Goal: Task Accomplishment & Management: Manage account settings

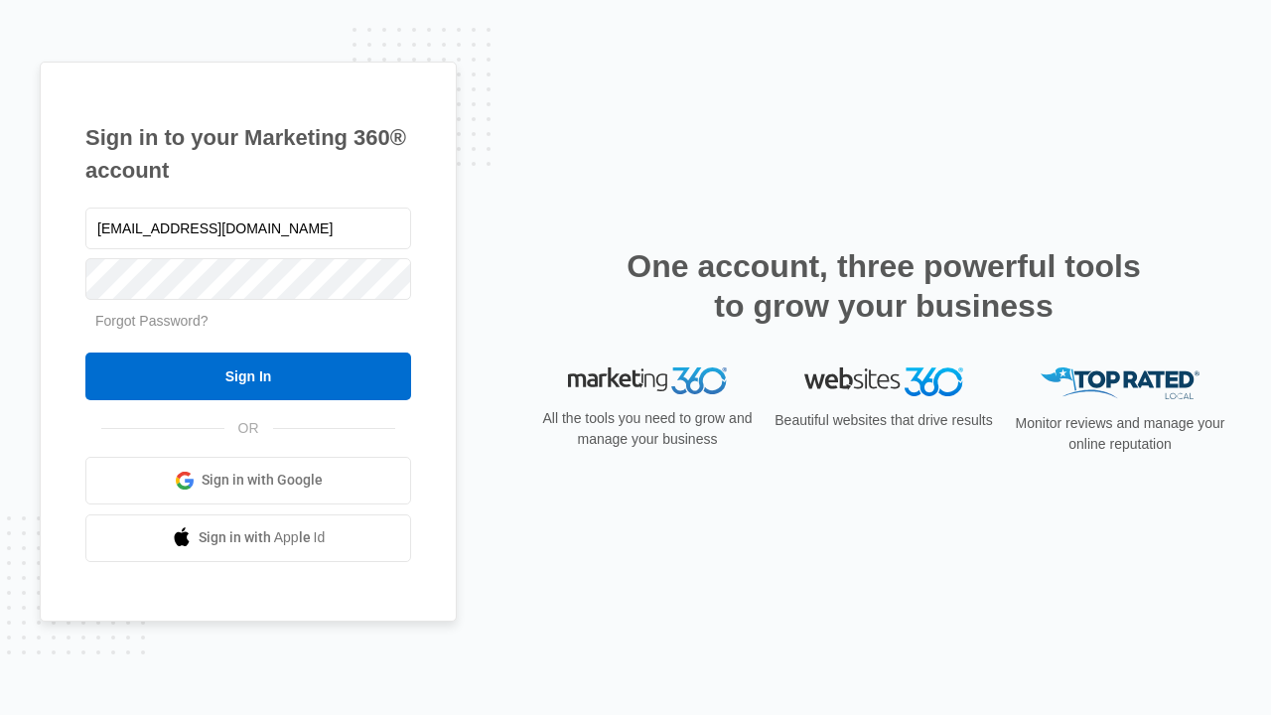
type input "[EMAIL_ADDRESS][DOMAIN_NAME]"
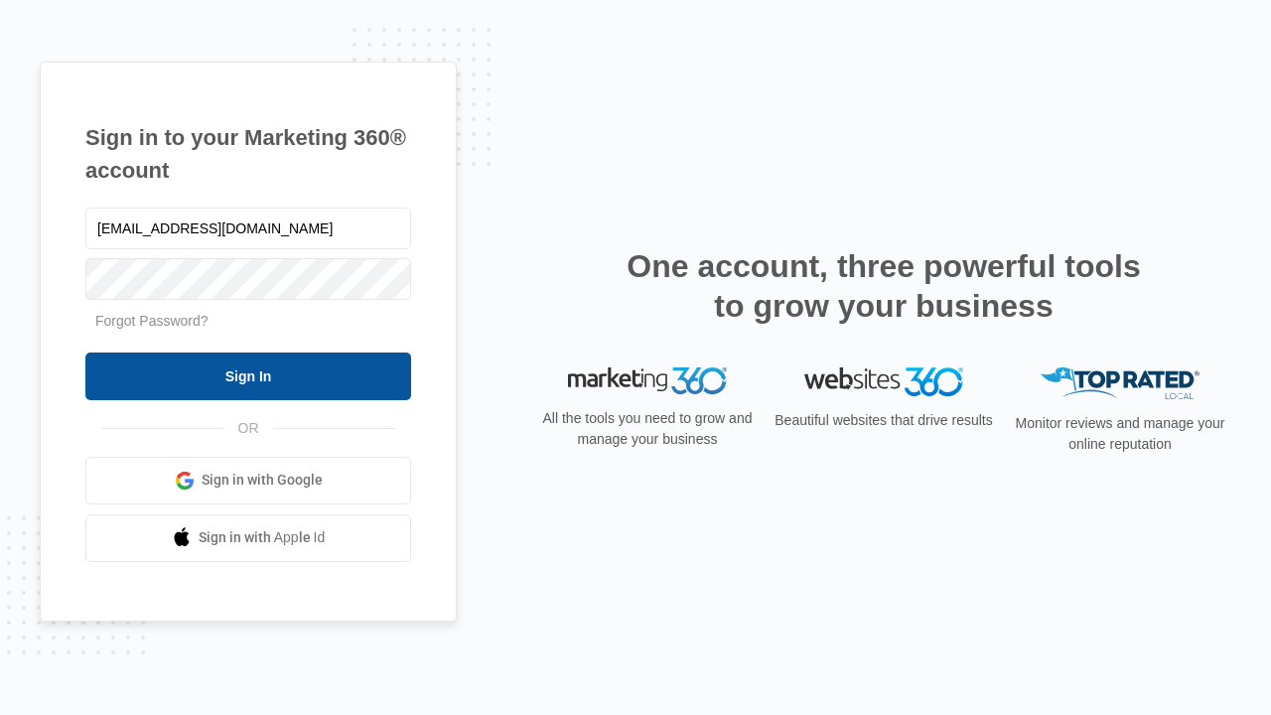
click at [248, 375] on input "Sign In" at bounding box center [248, 376] width 326 height 48
